Goal: Browse casually

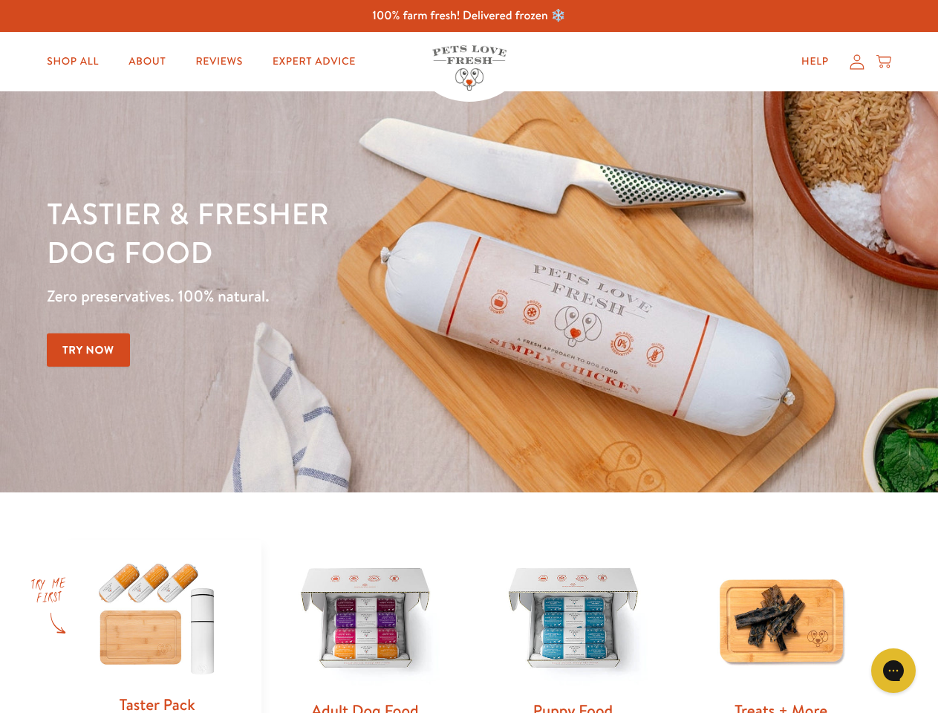
click at [469, 357] on div "Tastier & fresher dog food Zero preservatives. 100% natural. Try Now" at bounding box center [328, 292] width 563 height 196
click at [894, 671] on icon "Gorgias live chat" at bounding box center [893, 670] width 14 height 14
